Goal: Contribute content: Contribute content

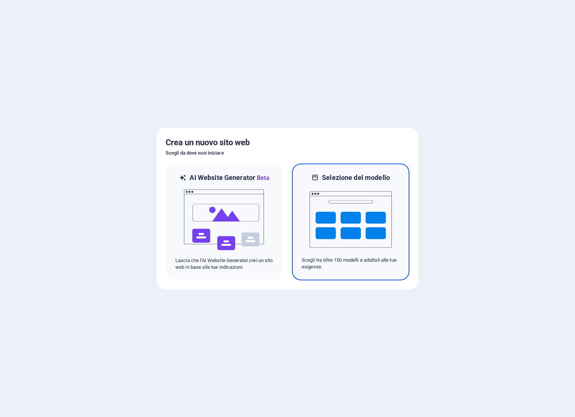
click at [368, 213] on img at bounding box center [350, 219] width 82 height 75
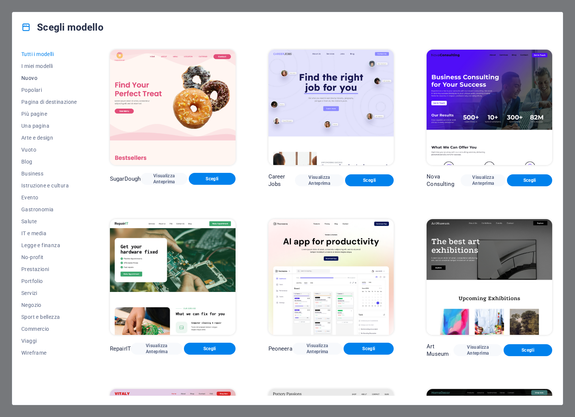
click at [35, 77] on span "Nuovo" at bounding box center [49, 78] width 56 height 6
click at [27, 149] on span "Vuoto" at bounding box center [49, 150] width 56 height 6
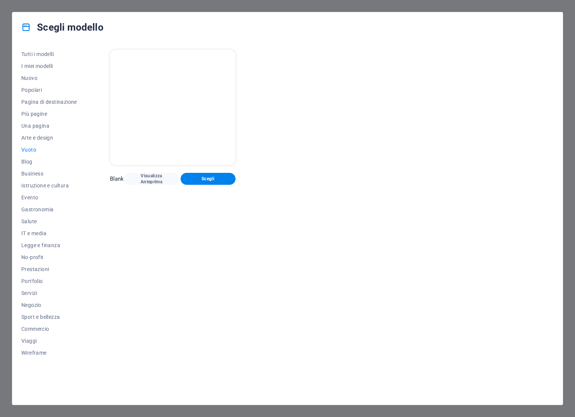
click at [27, 149] on span "Vuoto" at bounding box center [49, 150] width 56 height 6
click at [28, 149] on span "Vuoto" at bounding box center [49, 150] width 56 height 6
click at [219, 182] on button "Scegli" at bounding box center [207, 179] width 55 height 12
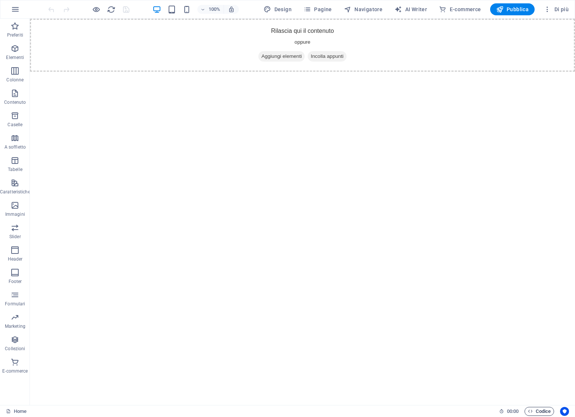
click at [539, 410] on span "Codice" at bounding box center [539, 411] width 23 height 9
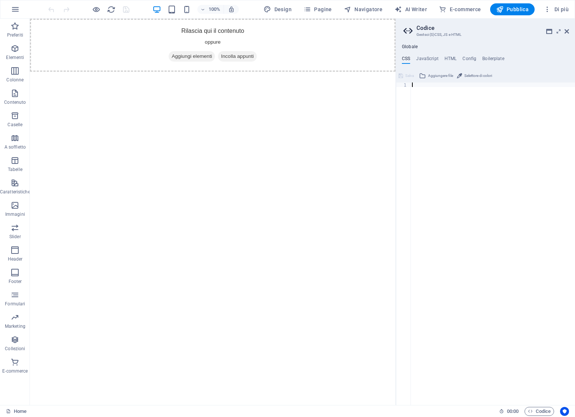
click at [430, 88] on div at bounding box center [492, 249] width 164 height 332
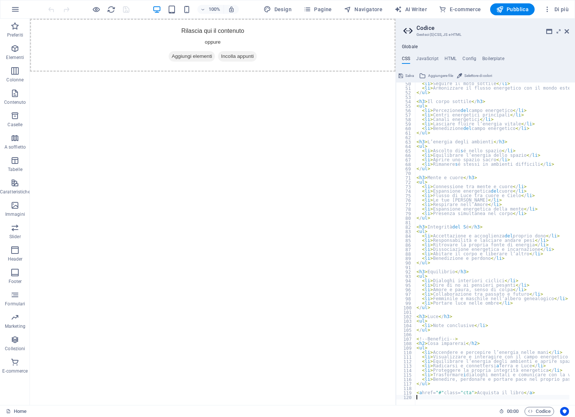
scroll to position [221, 0]
type textarea "</ul>"
click at [325, 72] on html "Skip to main content Rilascia qui il contenuto oppure Aggiungi elementi Incolla…" at bounding box center [212, 45] width 365 height 53
click at [410, 78] on span "Salva" at bounding box center [409, 75] width 9 height 9
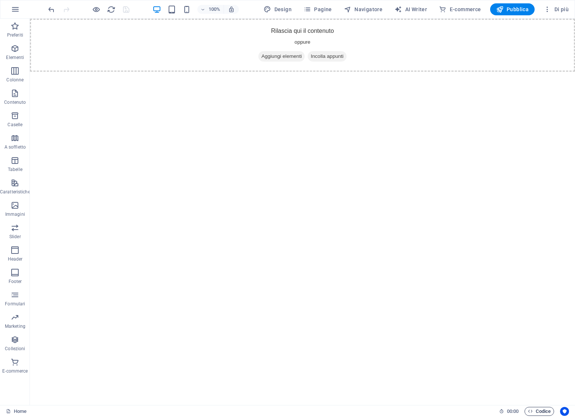
click at [539, 409] on span "Codice" at bounding box center [539, 411] width 23 height 9
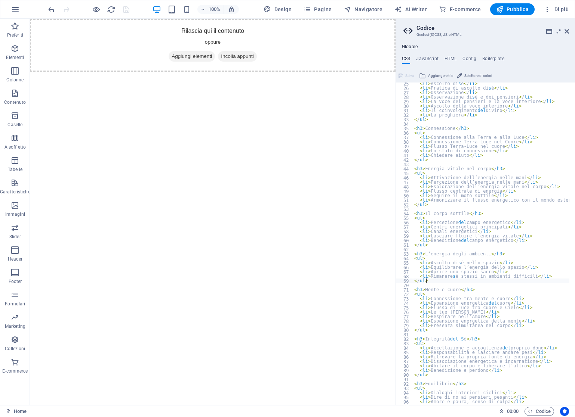
scroll to position [0, 0]
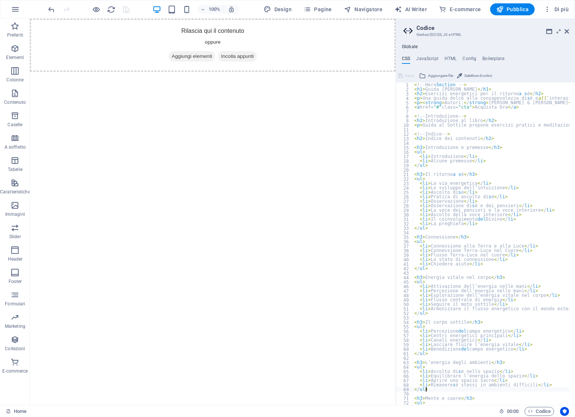
type textarea "<a href="#" class="cta">Acquista il libro</a>"
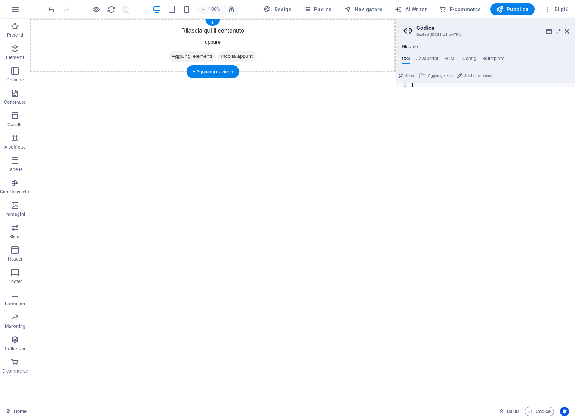
click at [297, 42] on div "Rilascia qui il contenuto oppure Aggiungi elementi Incolla appunti" at bounding box center [212, 45] width 365 height 53
click at [213, 23] on div "+" at bounding box center [212, 22] width 15 height 7
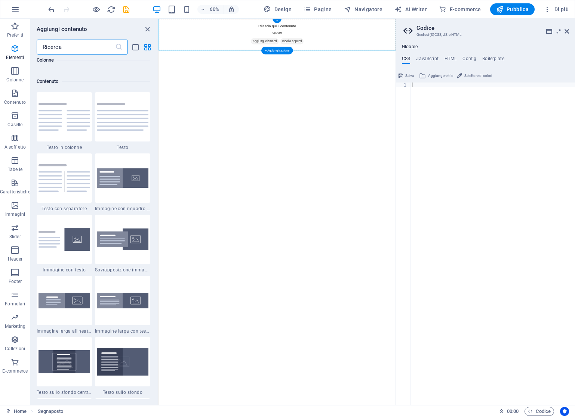
scroll to position [1308, 0]
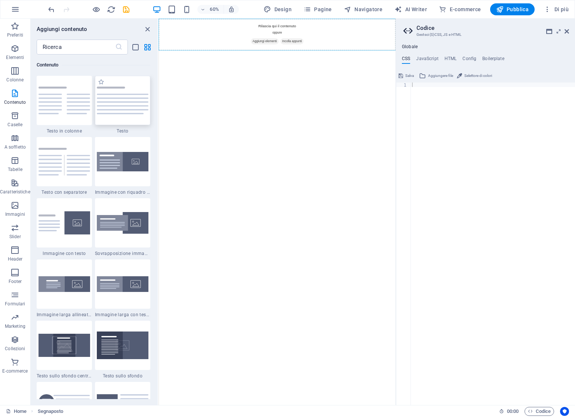
click at [127, 107] on img at bounding box center [123, 101] width 52 height 28
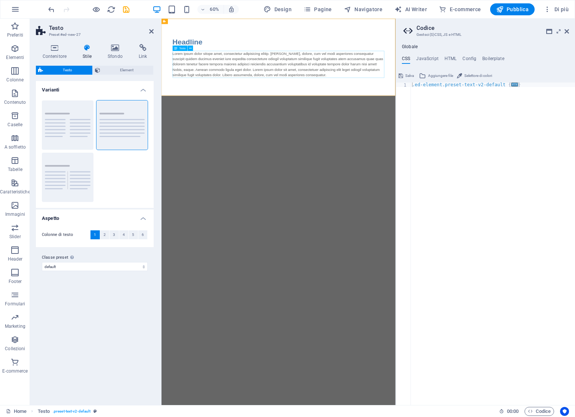
click at [447, 111] on div "Lorem ipsum dolor sitope amet, consectetur adipisicing elitip. Massumenda, dolo…" at bounding box center [356, 94] width 353 height 45
click at [450, 111] on div "Lorem ipsum dolor sitope amet, consectetur adipisicing elitip. Massumenda, dolo…" at bounding box center [356, 94] width 353 height 45
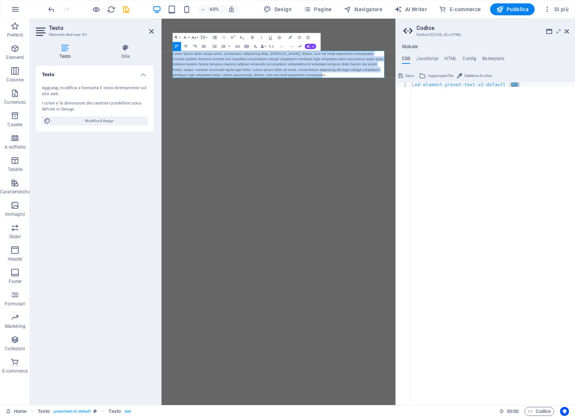
drag, startPoint x: 450, startPoint y: 113, endPoint x: 120, endPoint y: 57, distance: 334.3
click at [161, 57] on html "Skip to main content Headline Lorem ipsum dolor sitope amet, consectetur adipis…" at bounding box center [356, 83] width 390 height 129
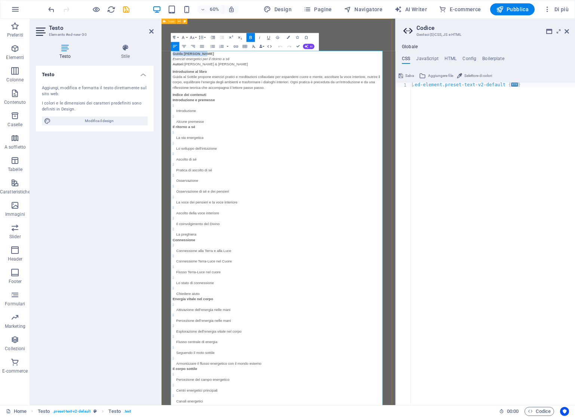
drag, startPoint x: 221, startPoint y: 77, endPoint x: 174, endPoint y: 73, distance: 46.9
click at [92, 176] on div "Testo Aggiungi, modifica e formatta il testo direttamente sul sito web. I color…" at bounding box center [95, 233] width 118 height 334
drag, startPoint x: 470, startPoint y: 56, endPoint x: 478, endPoint y: 41, distance: 16.9
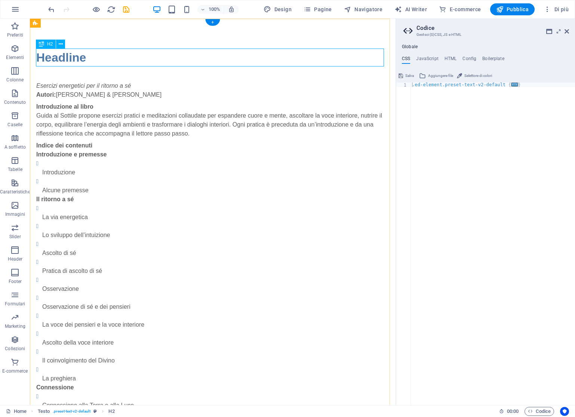
click at [89, 55] on div "Headline" at bounding box center [212, 58] width 353 height 18
click at [81, 56] on div "Headline" at bounding box center [212, 58] width 353 height 18
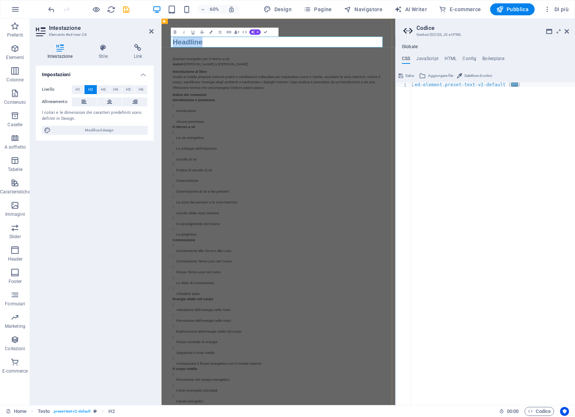
click at [228, 56] on h2 "Headline" at bounding box center [356, 58] width 353 height 18
drag, startPoint x: 163, startPoint y: 56, endPoint x: 154, endPoint y: 55, distance: 9.4
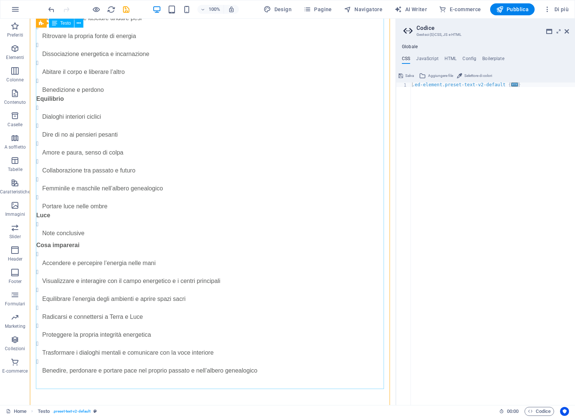
scroll to position [940, 0]
click at [507, 11] on span "Pubblica" at bounding box center [512, 9] width 33 height 7
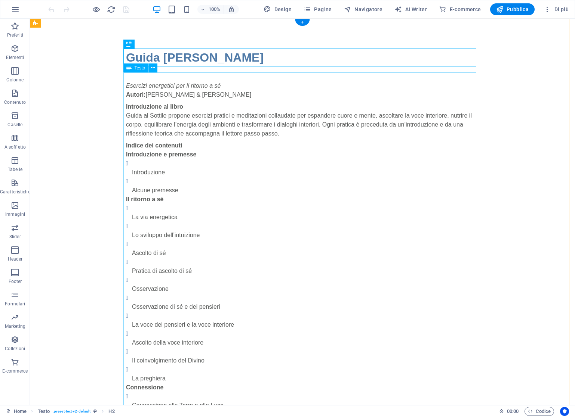
click at [214, 54] on div "Guida [PERSON_NAME]" at bounding box center [302, 58] width 353 height 18
click at [299, 23] on div "+" at bounding box center [302, 22] width 15 height 7
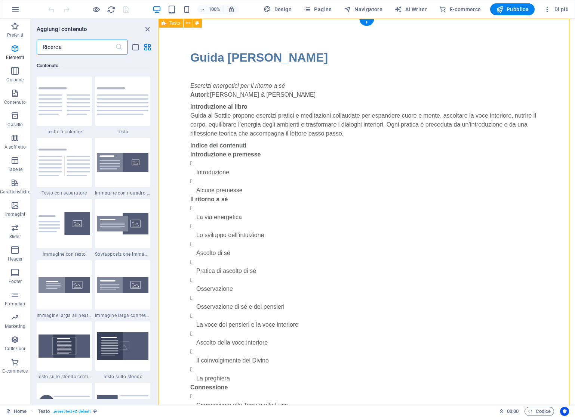
scroll to position [1308, 0]
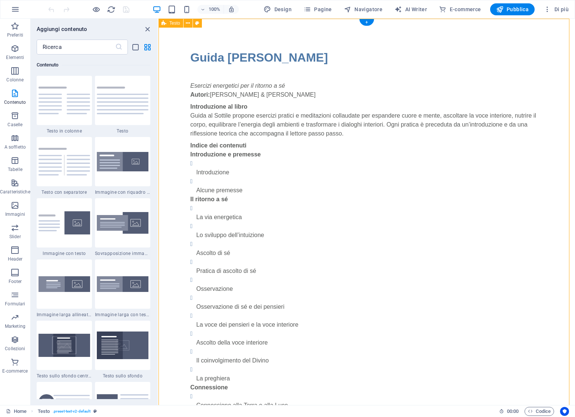
click at [372, 24] on div "+" at bounding box center [366, 22] width 15 height 7
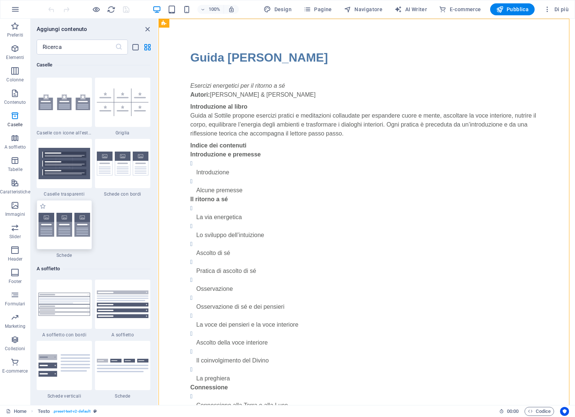
scroll to position [2204, 0]
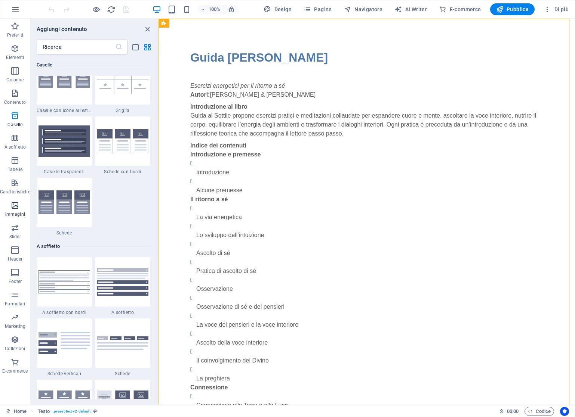
click at [15, 205] on icon "button" at bounding box center [14, 205] width 9 height 9
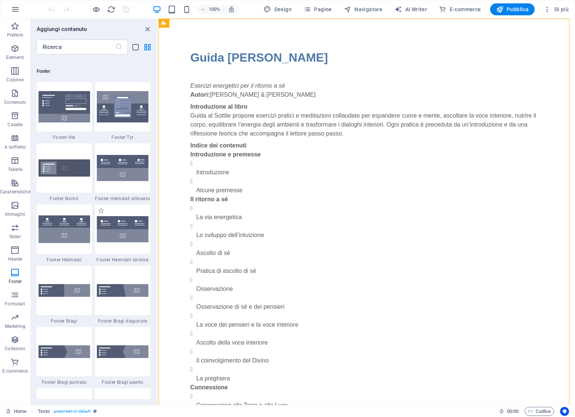
scroll to position [4948, 0]
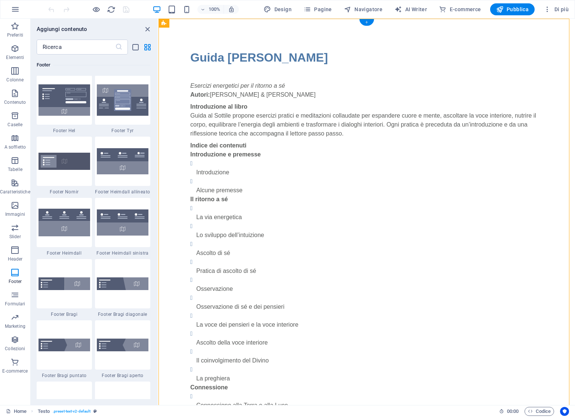
click at [365, 22] on div "+" at bounding box center [366, 22] width 15 height 7
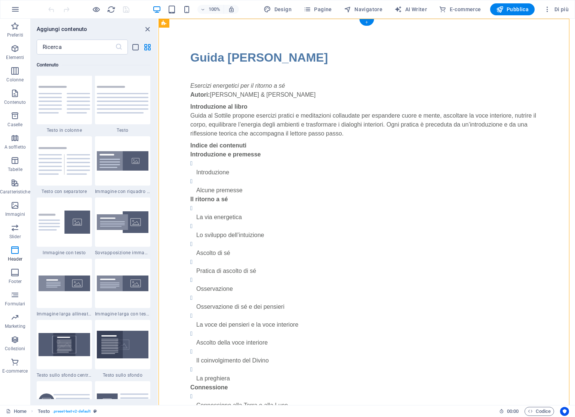
scroll to position [1308, 0]
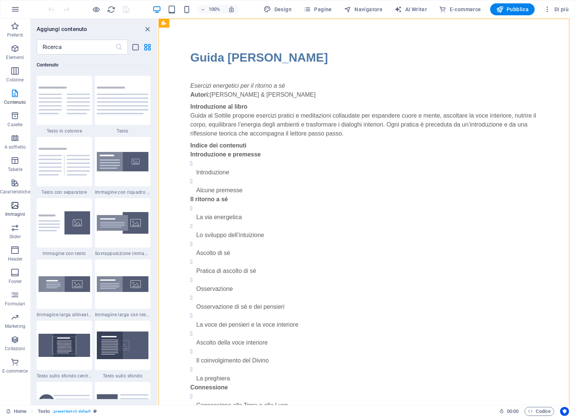
click at [18, 206] on icon "button" at bounding box center [14, 205] width 9 height 9
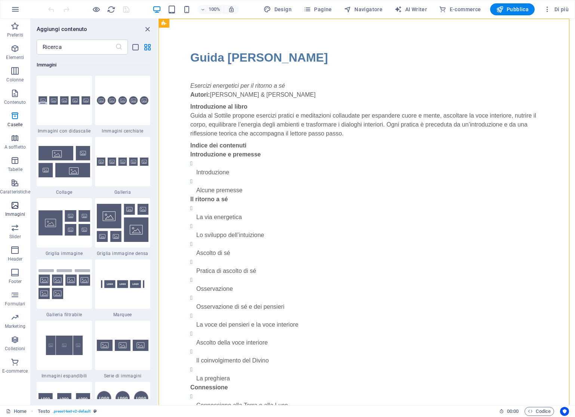
scroll to position [3789, 0]
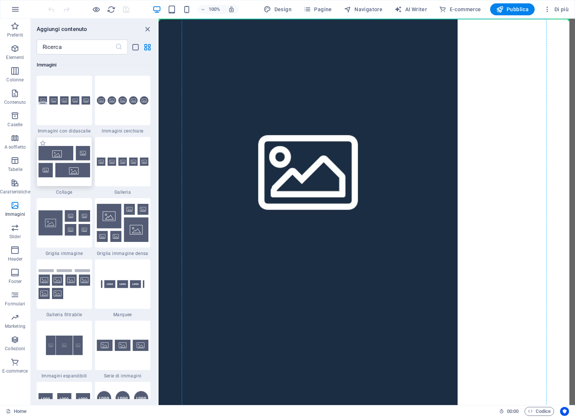
select select "rem"
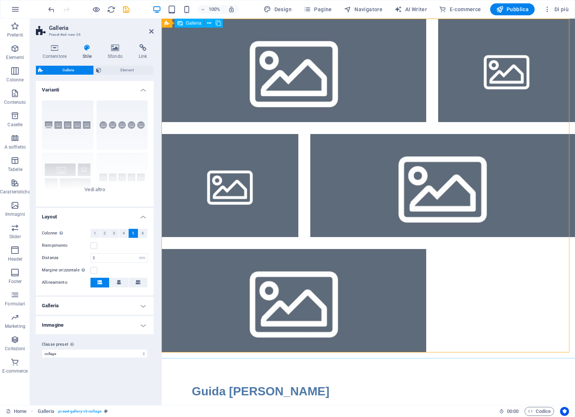
click at [303, 82] on li at bounding box center [293, 71] width 265 height 104
click at [286, 67] on li at bounding box center [293, 71] width 265 height 104
select select "4"
select select "px"
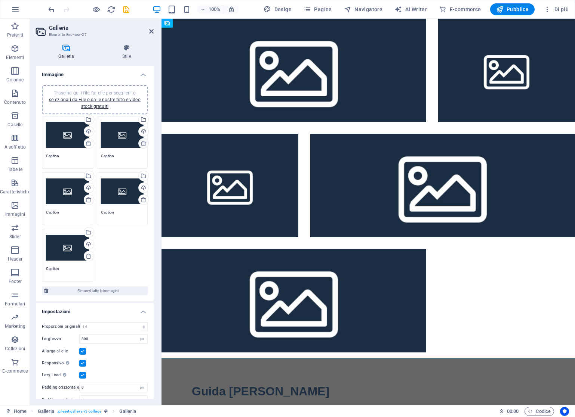
click at [141, 145] on icon at bounding box center [144, 144] width 6 height 6
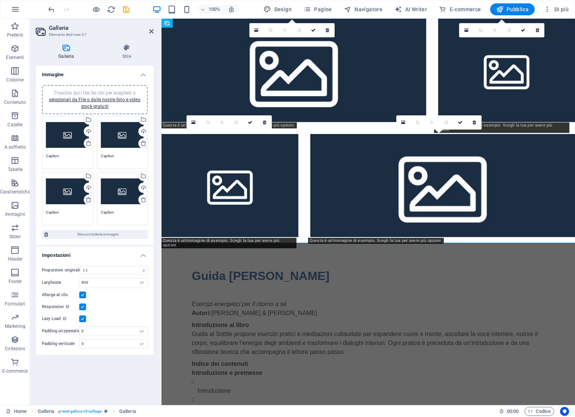
click at [141, 145] on icon at bounding box center [144, 144] width 6 height 6
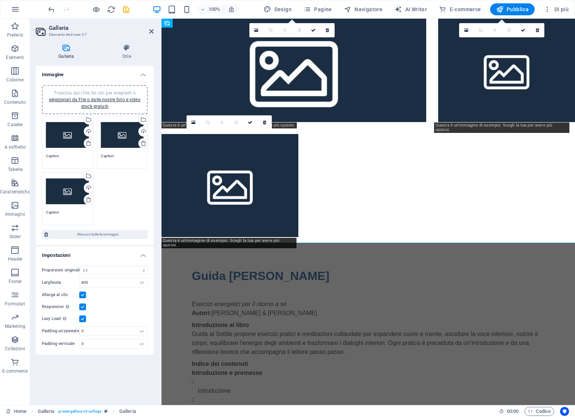
click at [141, 145] on icon at bounding box center [144, 144] width 6 height 6
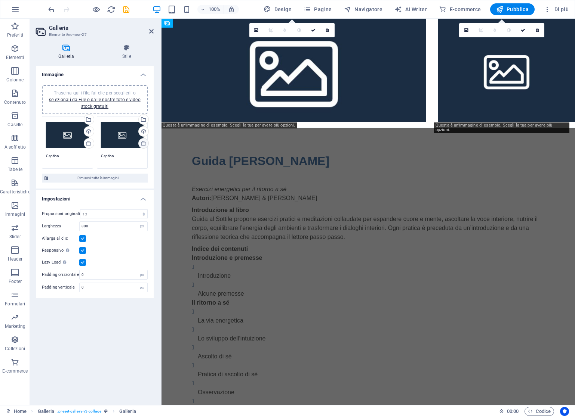
click at [141, 145] on icon at bounding box center [144, 144] width 6 height 6
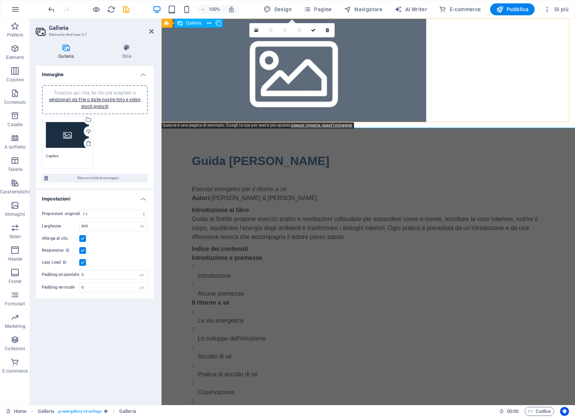
click at [393, 67] on li at bounding box center [293, 71] width 265 height 104
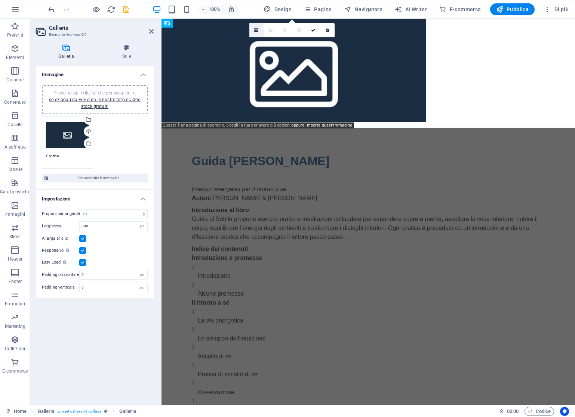
click at [257, 28] on icon at bounding box center [256, 30] width 4 height 5
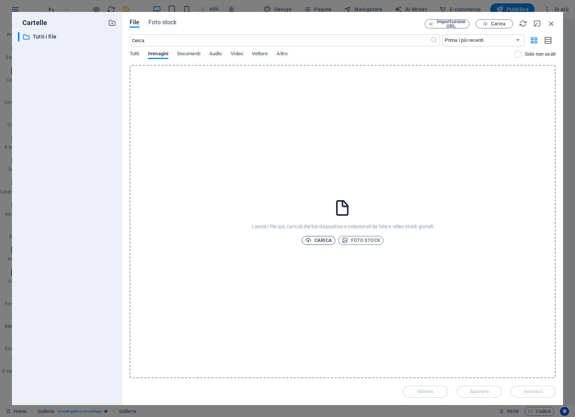
click at [315, 240] on span "Carica" at bounding box center [318, 240] width 27 height 9
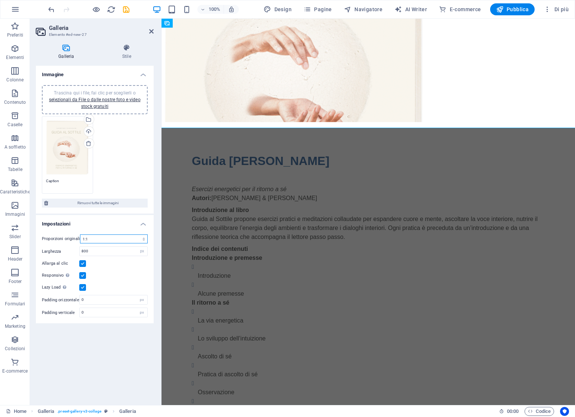
click at [145, 239] on select "No proporzioni fisse 16:9 16:10 4:3 1:1 1:2 2:1" at bounding box center [114, 239] width 68 height 9
select select "0"
click at [80, 235] on select "No proporzioni fisse 16:9 16:10 4:3 1:1 1:2 2:1" at bounding box center [114, 239] width 68 height 9
click at [494, 76] on div at bounding box center [367, 70] width 425 height 115
click at [473, 169] on div "Guida Al Sottile" at bounding box center [368, 161] width 353 height 18
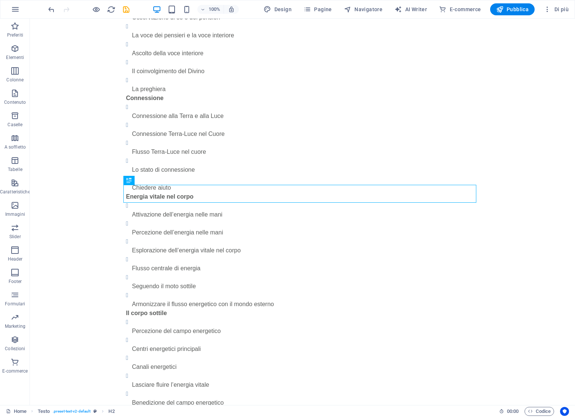
scroll to position [0, 0]
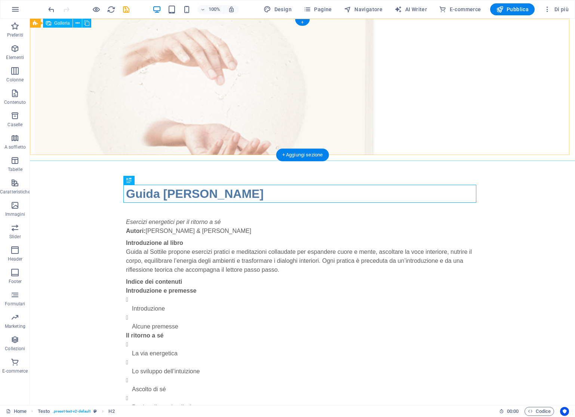
click at [336, 32] on li at bounding box center [205, 87] width 350 height 136
click at [211, 91] on li at bounding box center [205, 87] width 350 height 136
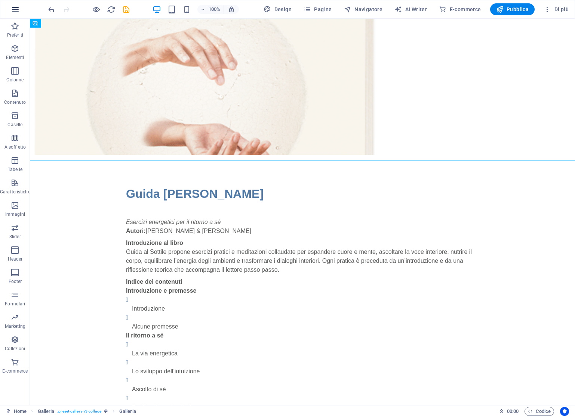
click at [10, 8] on button "button" at bounding box center [15, 9] width 18 height 18
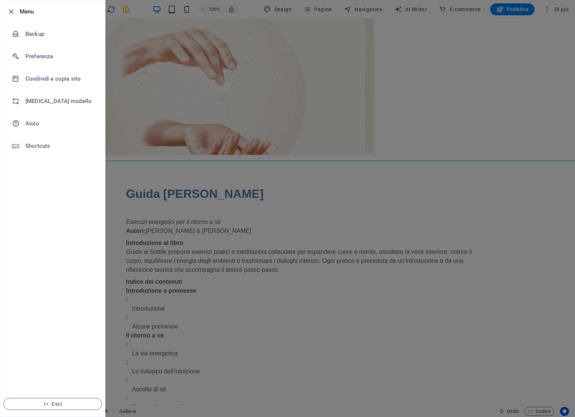
click at [166, 81] on div at bounding box center [287, 208] width 575 height 417
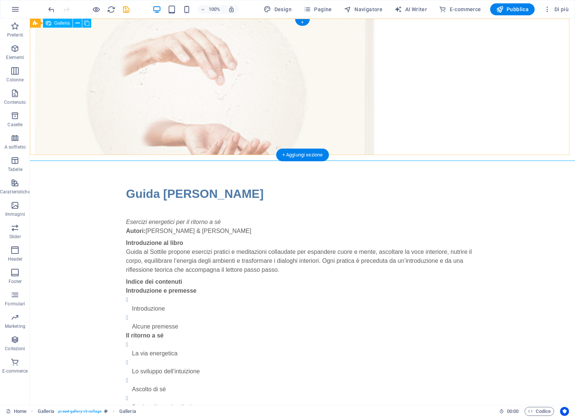
click at [235, 97] on li at bounding box center [205, 87] width 350 height 136
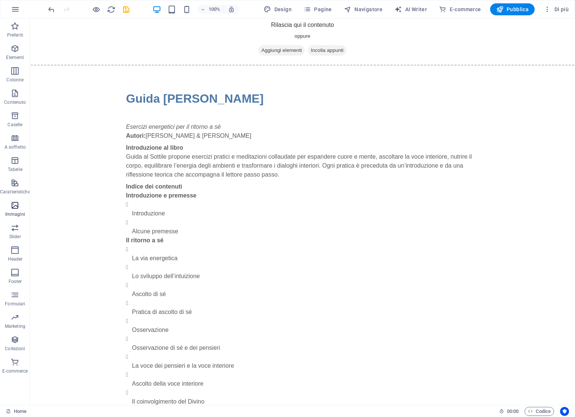
click at [15, 209] on icon "button" at bounding box center [14, 205] width 9 height 9
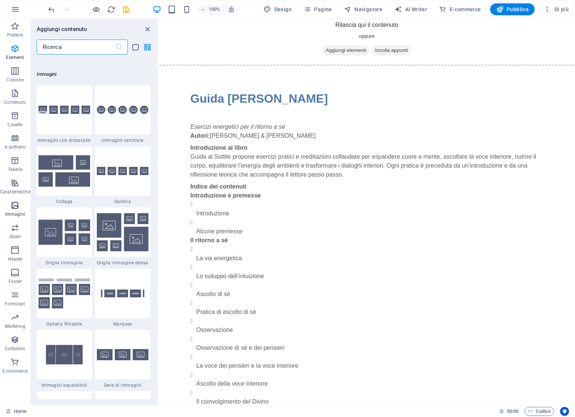
scroll to position [3789, 0]
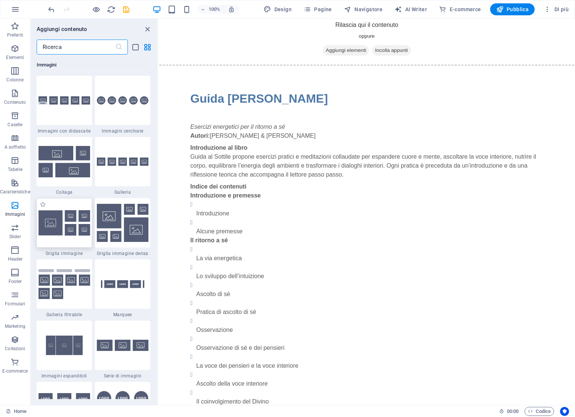
click at [63, 230] on img at bounding box center [64, 222] width 52 height 25
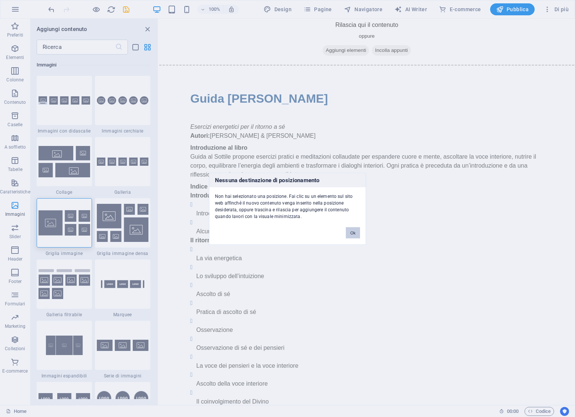
click at [352, 232] on button "Ok" at bounding box center [353, 232] width 14 height 11
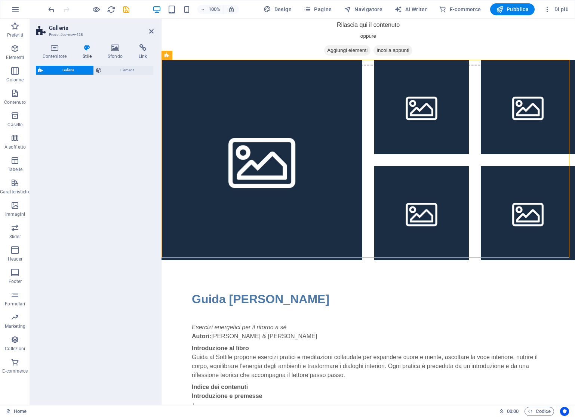
select select "rem"
select select "preset-gallery-v3-grid"
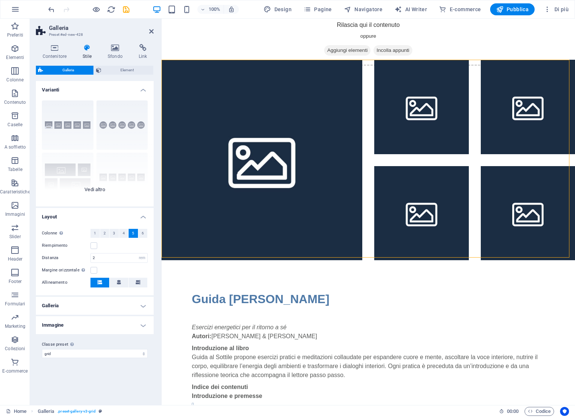
click at [132, 123] on div "Didascalie Cerchio Collage Predefinito Griglia Grglia spostata" at bounding box center [95, 151] width 118 height 112
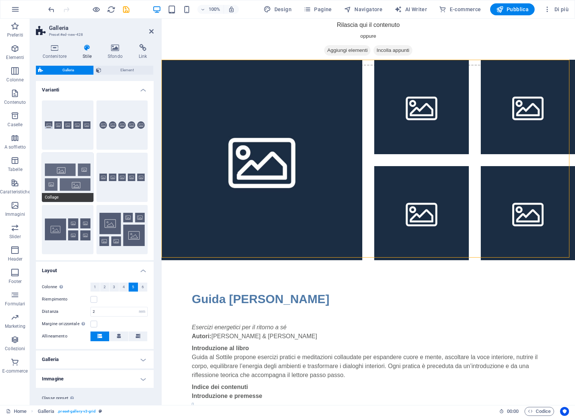
click at [79, 161] on button "Collage" at bounding box center [68, 177] width 52 height 49
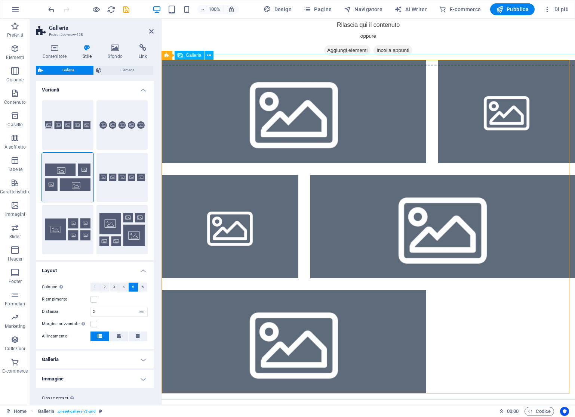
click at [325, 120] on li at bounding box center [293, 112] width 265 height 104
select select "4"
select select "px"
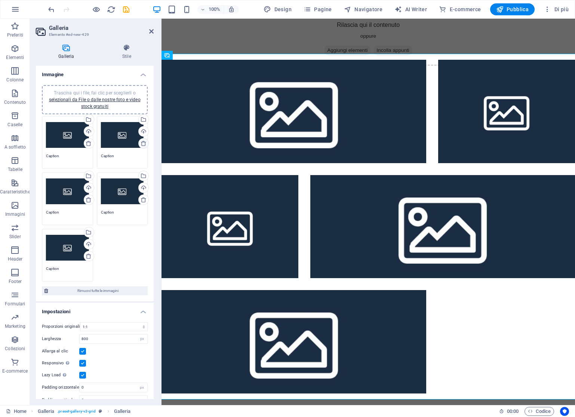
click at [145, 144] on link at bounding box center [143, 143] width 10 height 10
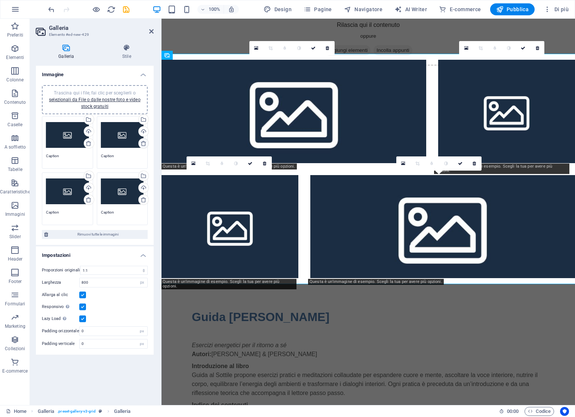
click at [145, 144] on icon at bounding box center [144, 144] width 6 height 6
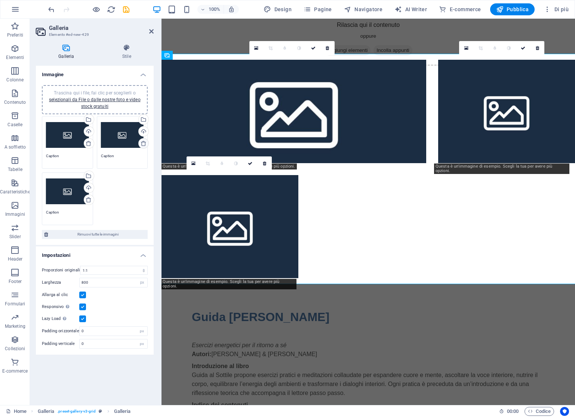
click at [145, 144] on icon at bounding box center [144, 144] width 6 height 6
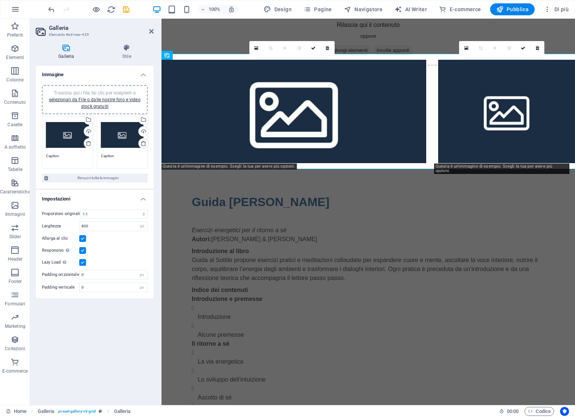
click at [145, 144] on icon at bounding box center [144, 144] width 6 height 6
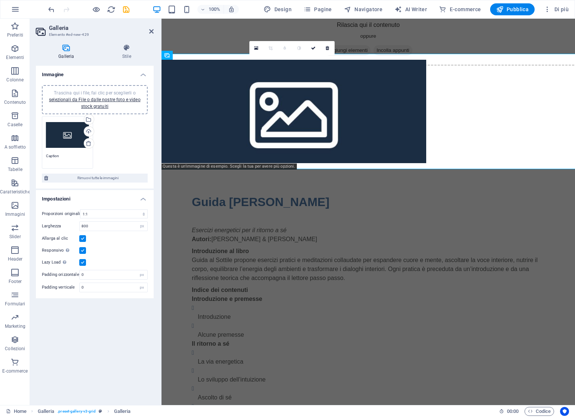
click at [136, 144] on div "Trascina qui i file, fai clic per sceglierli o selezionali da File o dalle nost…" at bounding box center [94, 142] width 109 height 56
click at [129, 48] on icon at bounding box center [127, 47] width 54 height 7
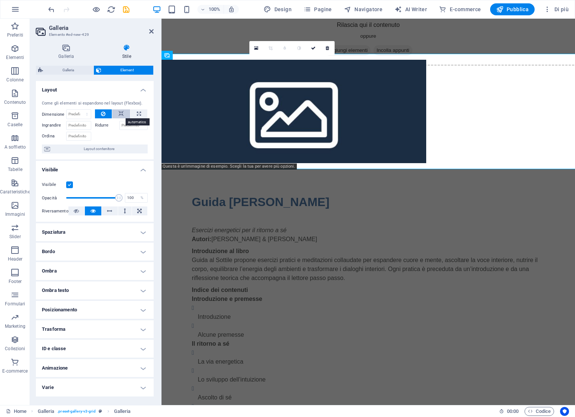
click at [120, 115] on icon at bounding box center [120, 113] width 5 height 9
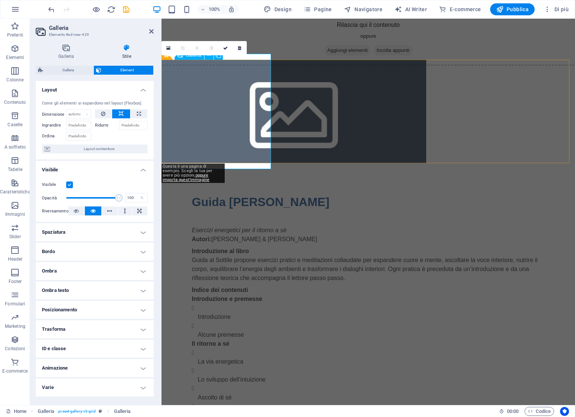
click at [195, 113] on li at bounding box center [293, 112] width 265 height 104
click at [249, 108] on div at bounding box center [367, 111] width 425 height 115
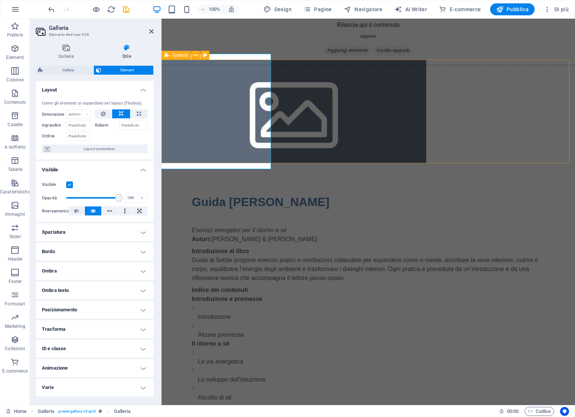
click at [406, 109] on div at bounding box center [367, 112] width 413 height 104
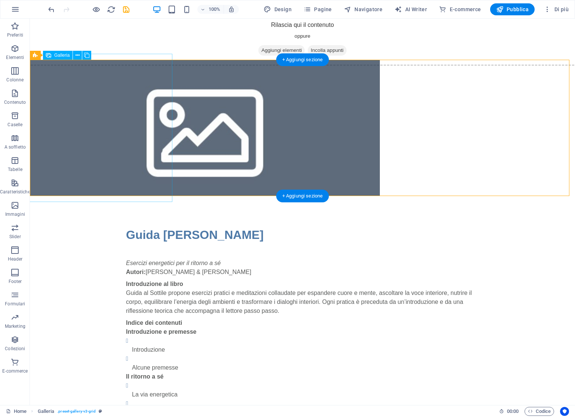
click at [75, 117] on li at bounding box center [205, 128] width 350 height 136
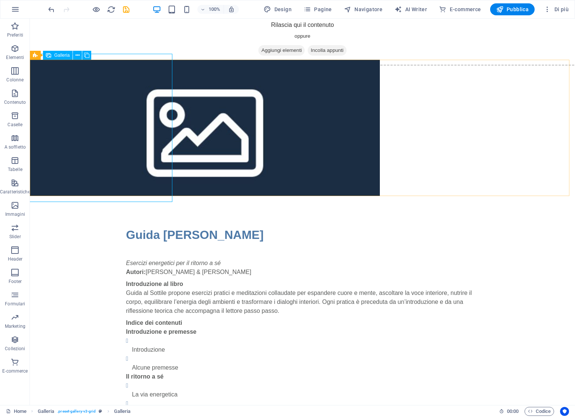
click at [58, 56] on span "Galleria" at bounding box center [61, 55] width 15 height 4
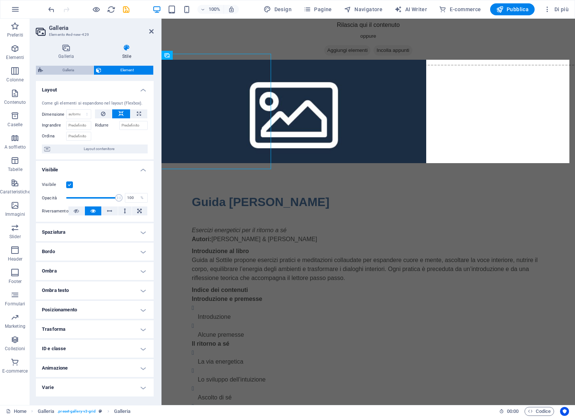
click at [69, 73] on span "Galleria" at bounding box center [68, 70] width 46 height 9
select select "rem"
select select "preset-gallery-v3-grid"
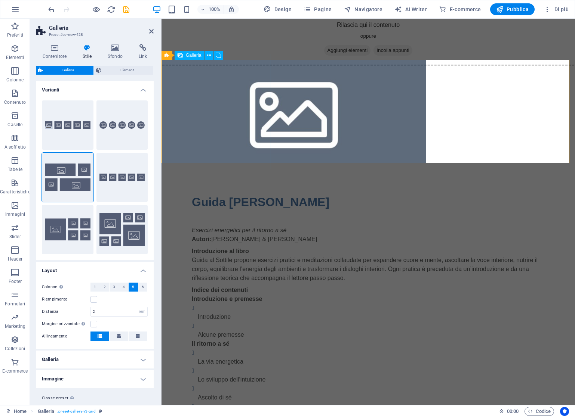
click at [195, 114] on li at bounding box center [293, 112] width 265 height 104
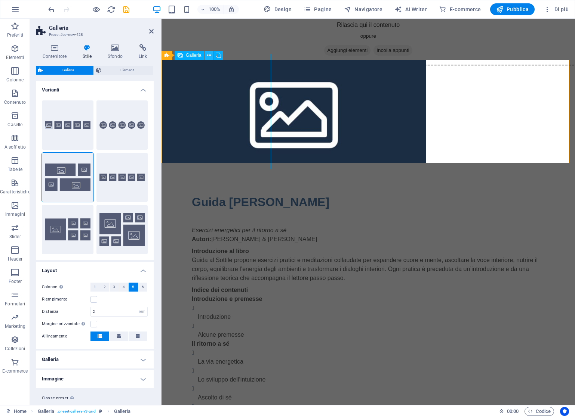
click at [210, 55] on icon at bounding box center [209, 56] width 4 height 8
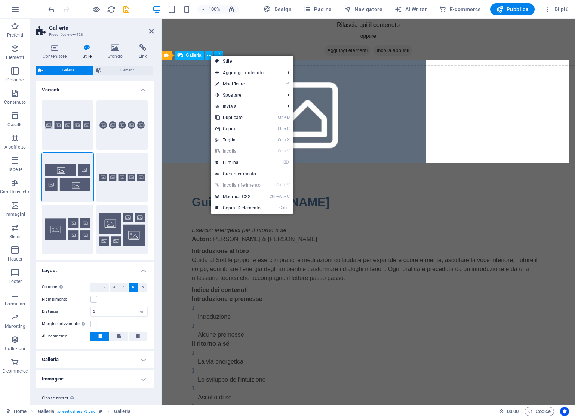
click at [191, 92] on li at bounding box center [293, 112] width 265 height 104
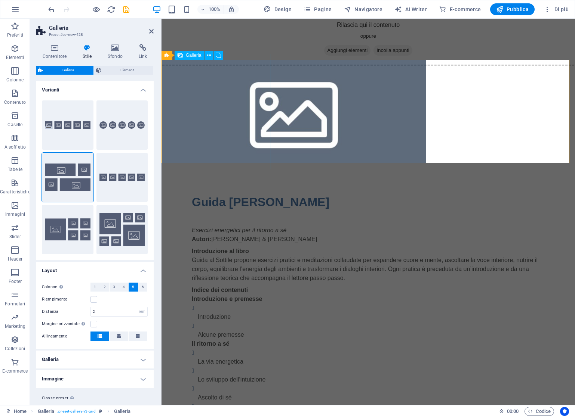
click at [191, 92] on li at bounding box center [293, 112] width 265 height 104
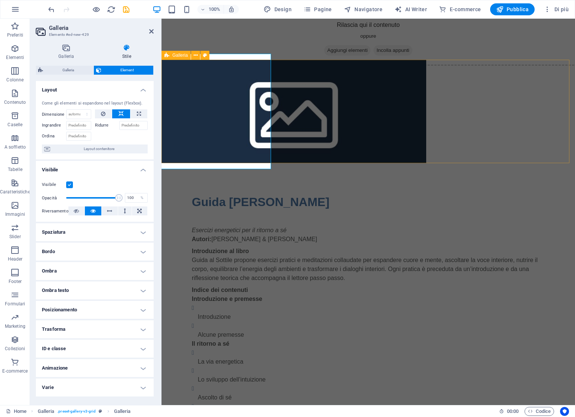
click at [346, 106] on div at bounding box center [367, 112] width 413 height 104
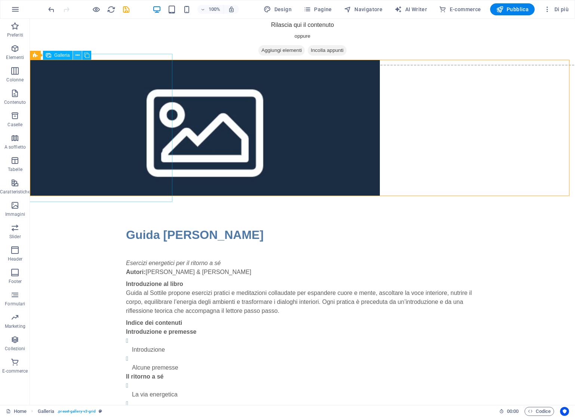
click at [77, 53] on icon at bounding box center [77, 56] width 4 height 8
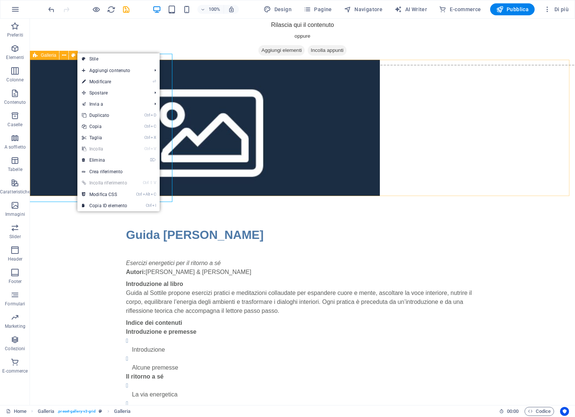
click at [41, 56] on span "Galleria" at bounding box center [48, 55] width 15 height 4
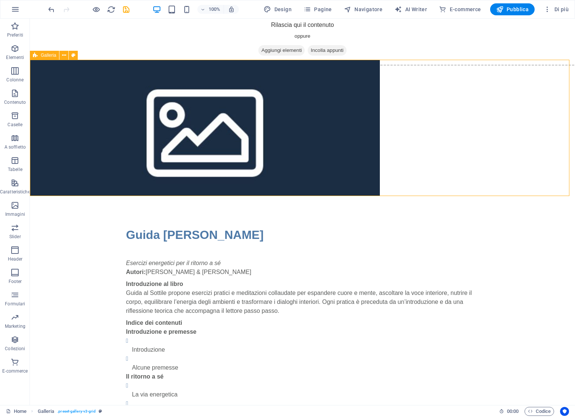
click at [41, 56] on span "Galleria" at bounding box center [48, 55] width 15 height 4
click at [43, 56] on span "Galleria" at bounding box center [48, 55] width 15 height 4
click at [278, 50] on span "Aggiungi elementi" at bounding box center [281, 50] width 46 height 10
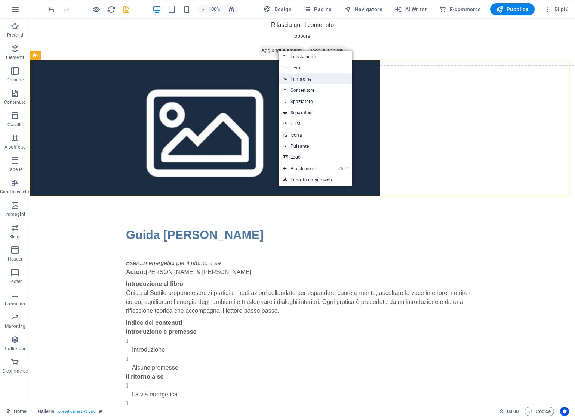
click at [291, 78] on link "Immagine" at bounding box center [315, 78] width 74 height 11
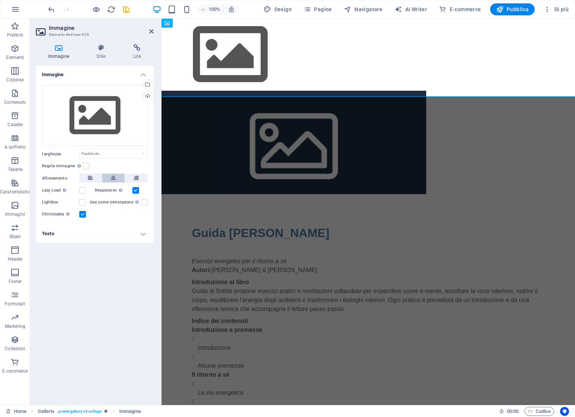
click at [115, 176] on icon at bounding box center [113, 178] width 5 height 9
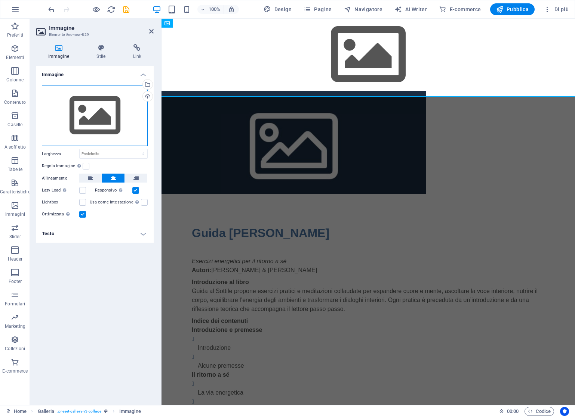
click at [98, 120] on div "Trascina qui i file, fai clic per sceglierli o selezionali da File o dalle nost…" at bounding box center [95, 115] width 106 height 61
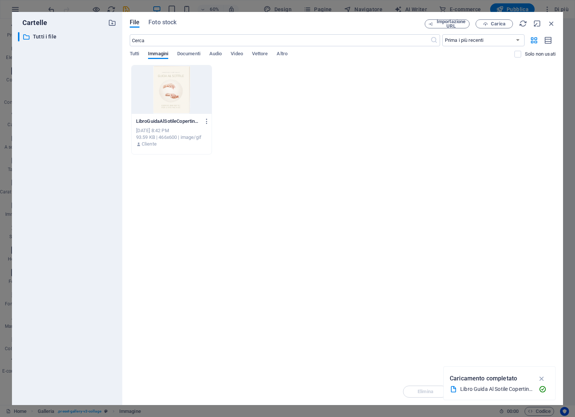
click at [98, 120] on div "​ Tutti i file Tutti i file" at bounding box center [67, 215] width 98 height 367
click at [173, 90] on div at bounding box center [172, 89] width 80 height 49
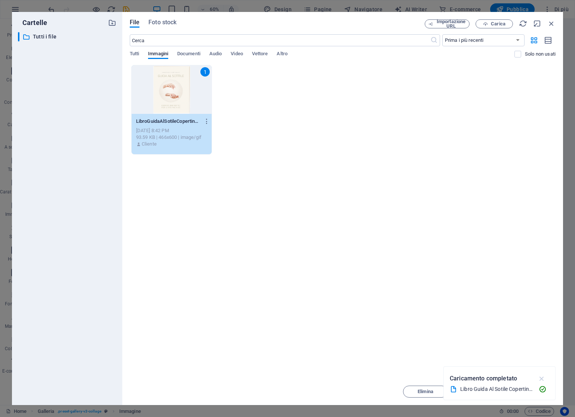
click at [537, 379] on icon "button" at bounding box center [541, 379] width 9 height 8
click at [528, 390] on span "Inserisci" at bounding box center [533, 392] width 19 height 4
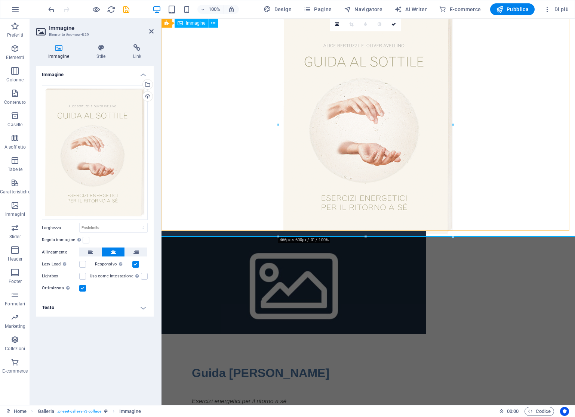
click at [544, 150] on figure at bounding box center [367, 125] width 425 height 224
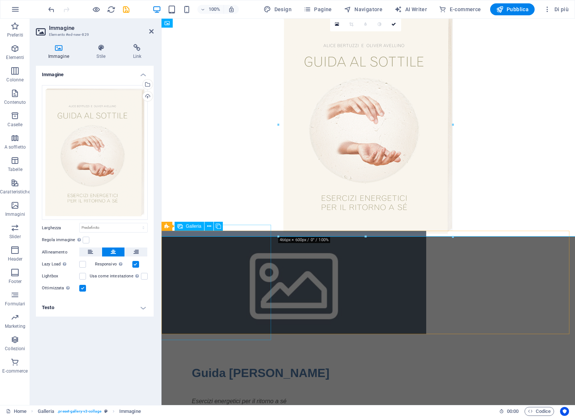
click at [217, 296] on li at bounding box center [293, 283] width 265 height 104
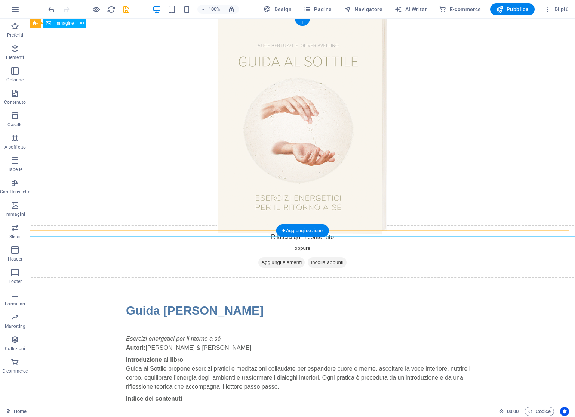
click at [323, 60] on figure at bounding box center [302, 125] width 557 height 224
click at [302, 21] on div "+" at bounding box center [302, 22] width 15 height 7
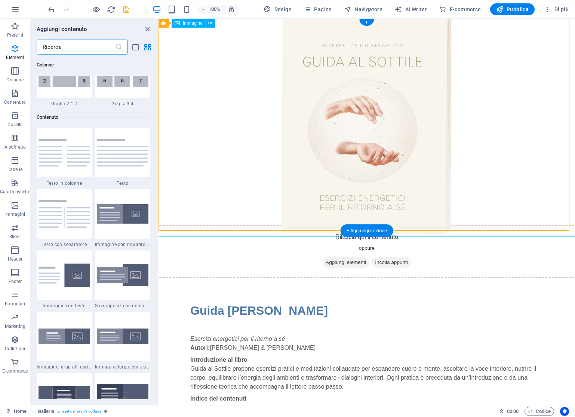
scroll to position [1308, 0]
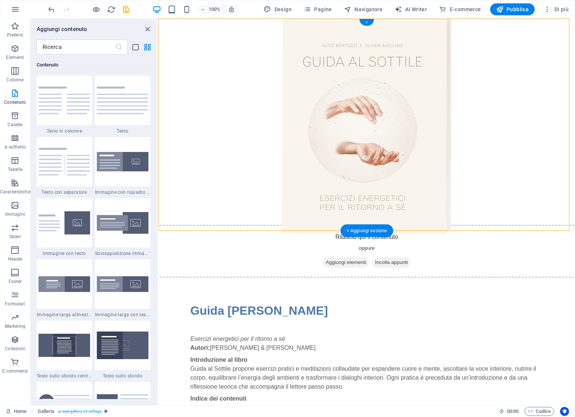
click at [368, 20] on div "+" at bounding box center [366, 22] width 15 height 7
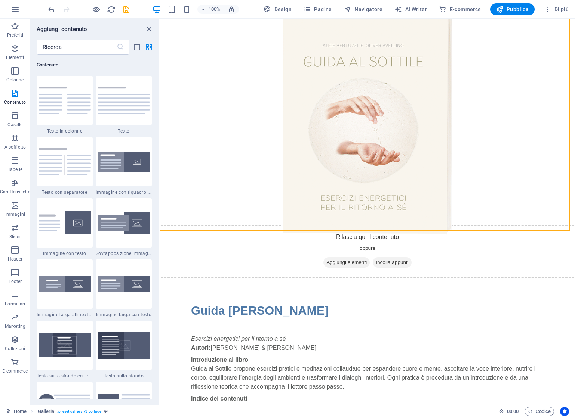
drag, startPoint x: 158, startPoint y: 119, endPoint x: 0, endPoint y: 92, distance: 160.3
click at [160, 110] on section "Preferiti Elementi Colonne Contenuto Caselle A soffietto Tabelle Caratteristich…" at bounding box center [287, 212] width 575 height 387
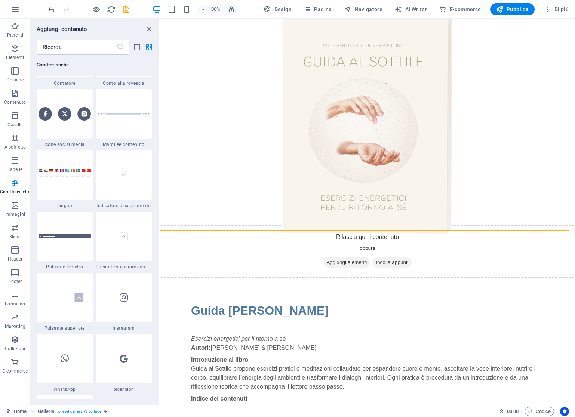
scroll to position [3448, 0]
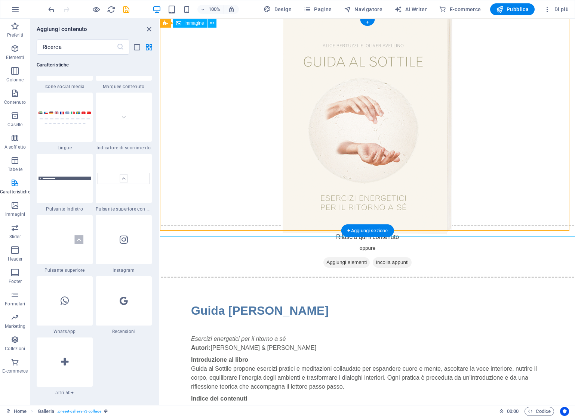
click at [499, 203] on figure at bounding box center [367, 125] width 427 height 224
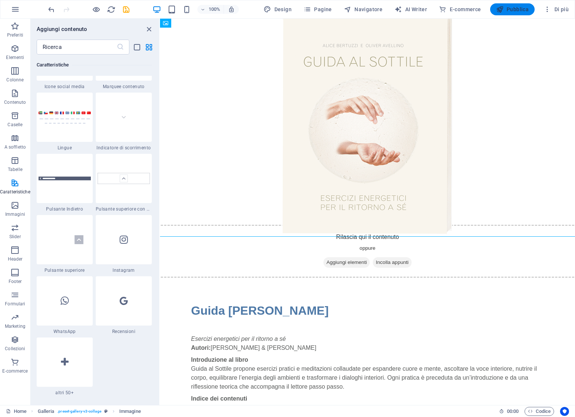
click at [517, 8] on span "Pubblica" at bounding box center [512, 9] width 33 height 7
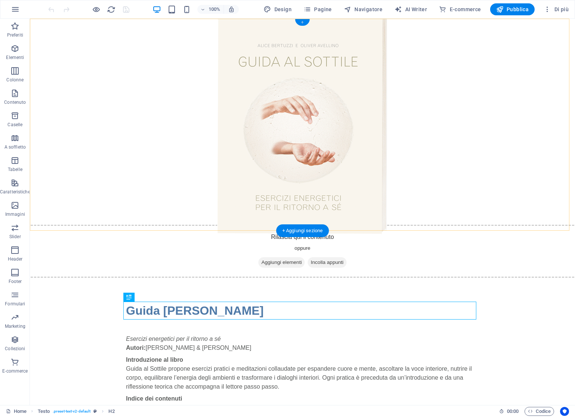
click at [301, 22] on div "+" at bounding box center [302, 22] width 15 height 7
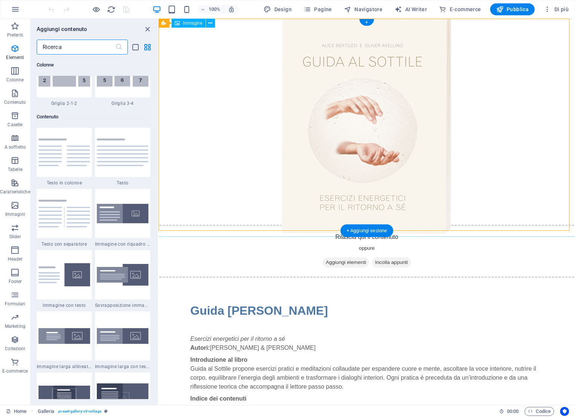
scroll to position [1308, 0]
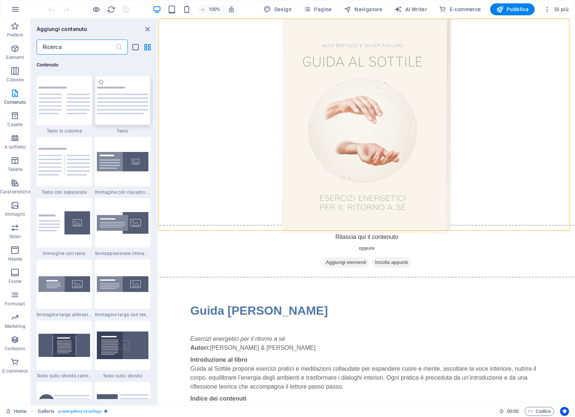
click at [122, 109] on img at bounding box center [123, 101] width 52 height 28
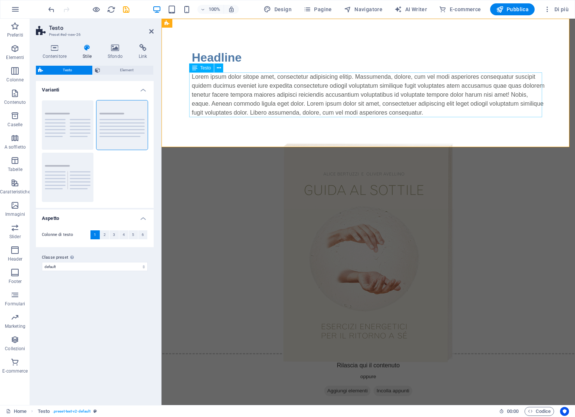
click at [318, 110] on div "Lorem ipsum dolor sitope amet, consectetur adipisicing elitip. Massumenda, dolo…" at bounding box center [368, 94] width 353 height 45
click at [456, 114] on div "Lorem ipsum dolor sitope amet, consectetur adipisicing elitip. Massumenda, dolo…" at bounding box center [368, 94] width 353 height 45
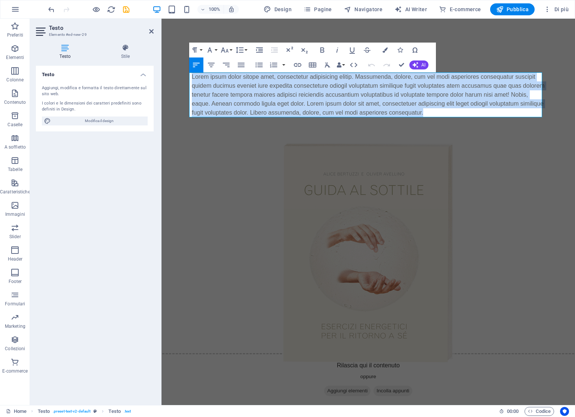
drag, startPoint x: 456, startPoint y: 114, endPoint x: 78, endPoint y: 41, distance: 385.5
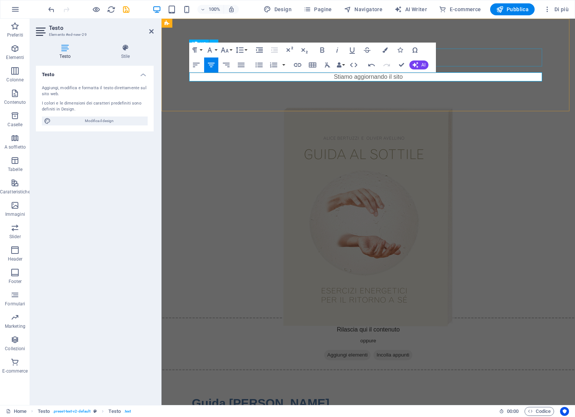
click at [502, 49] on div "Headline" at bounding box center [368, 58] width 353 height 18
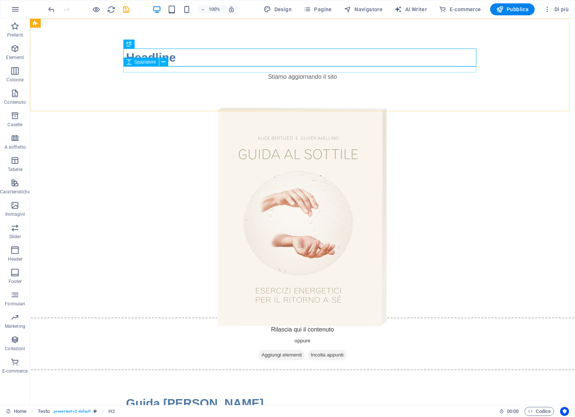
click at [145, 60] on span "Spaziatore" at bounding box center [145, 62] width 21 height 4
click at [198, 59] on div "Headline" at bounding box center [302, 58] width 353 height 18
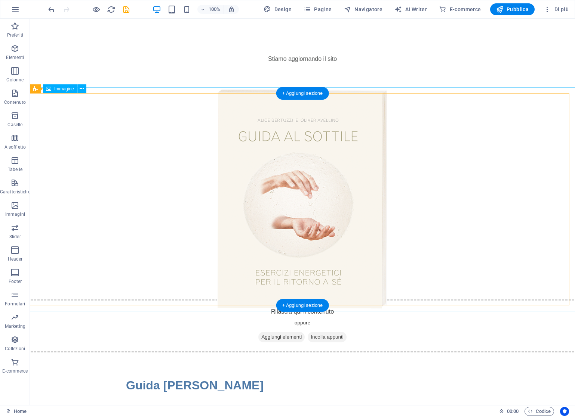
click at [498, 190] on figure at bounding box center [302, 199] width 557 height 224
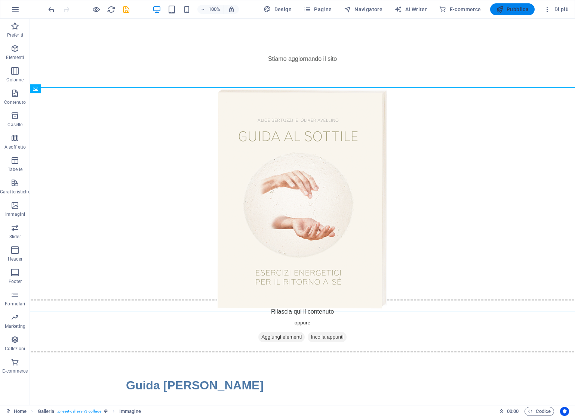
click at [521, 8] on span "Pubblica" at bounding box center [512, 9] width 33 height 7
